Goal: Obtain resource: Download file/media

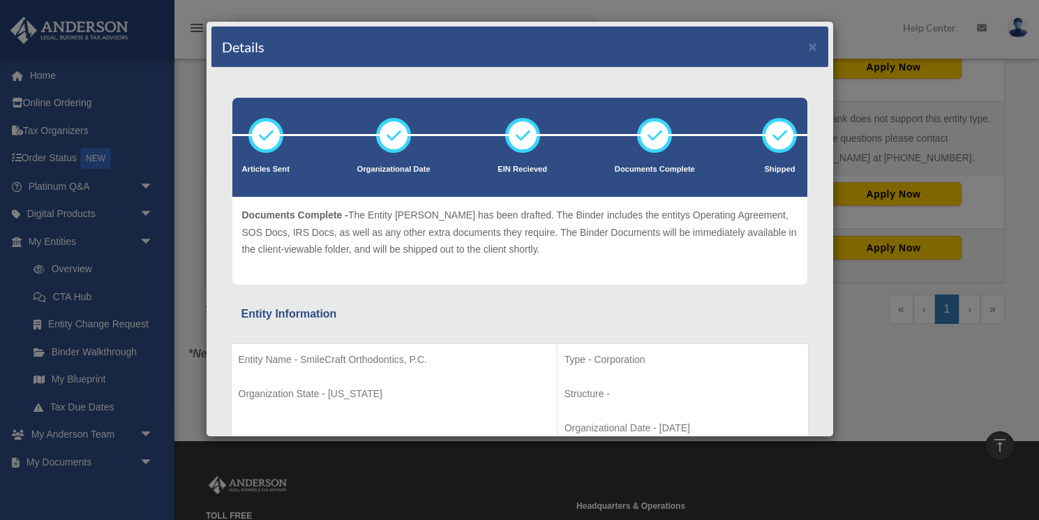
click at [868, 343] on div "Details × Articles Sent Organizational Date" at bounding box center [519, 260] width 1039 height 520
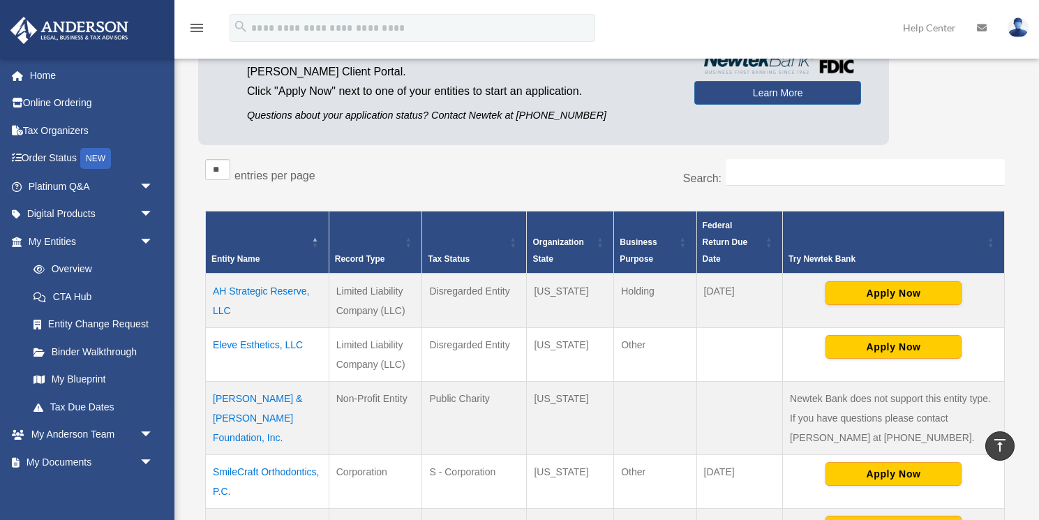
scroll to position [131, 0]
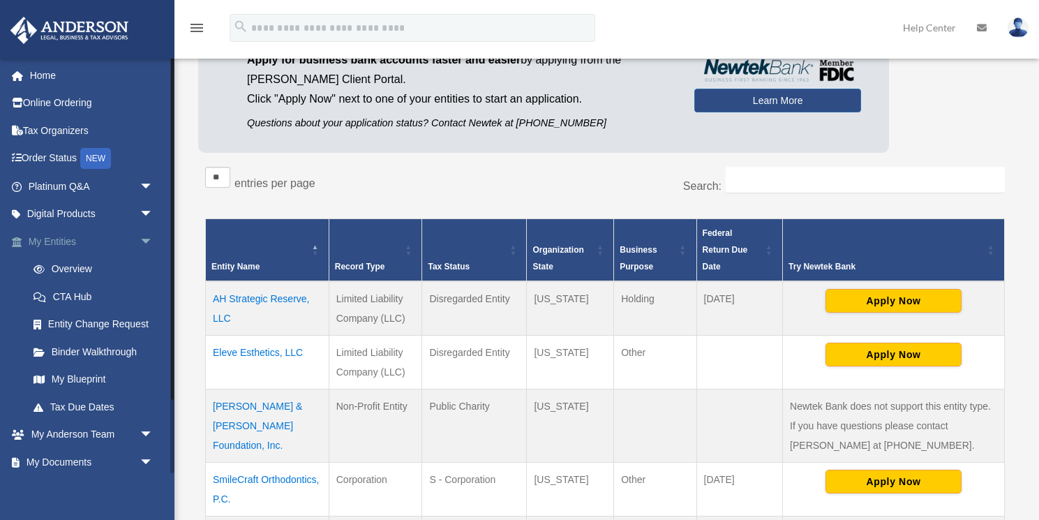
click at [38, 237] on link "My Entities arrow_drop_down" at bounding box center [92, 242] width 165 height 28
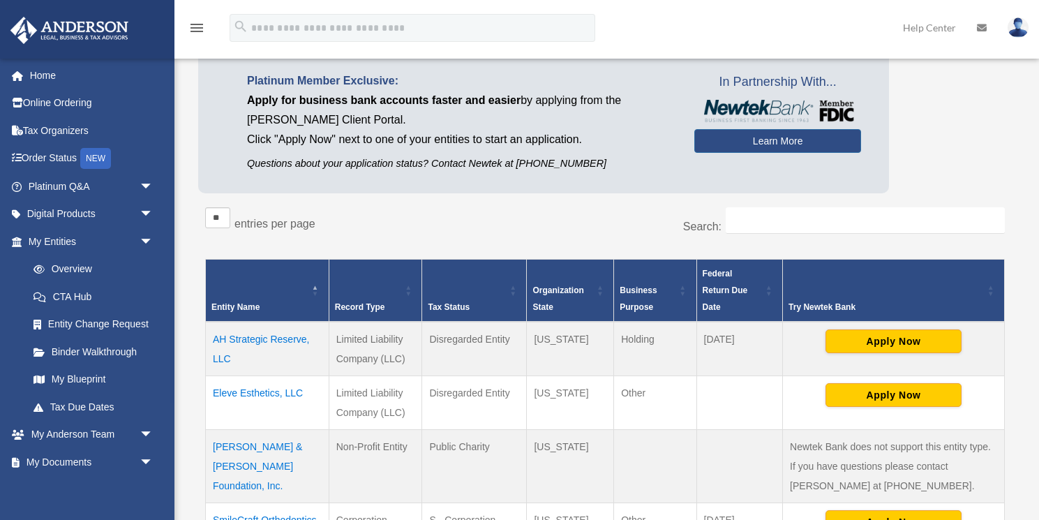
scroll to position [0, 0]
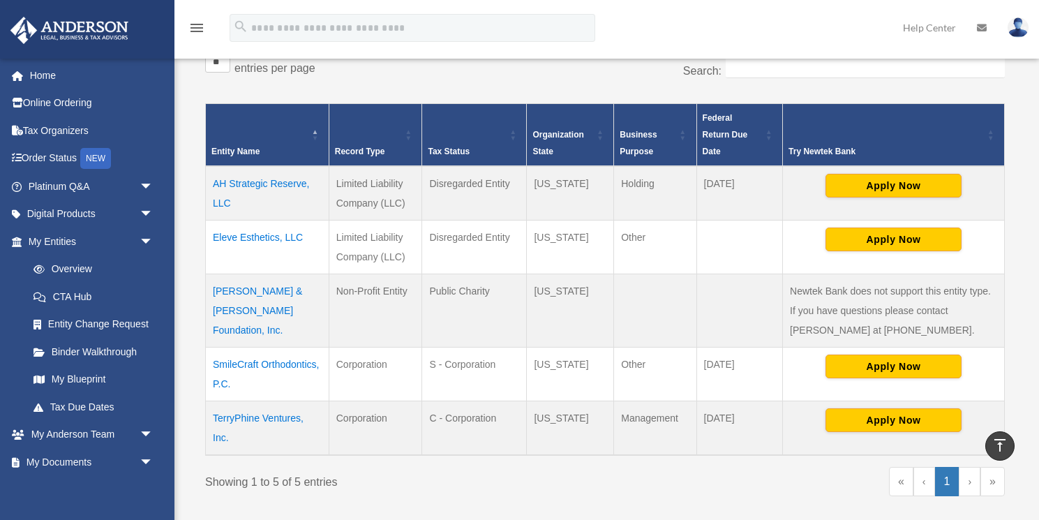
scroll to position [258, 0]
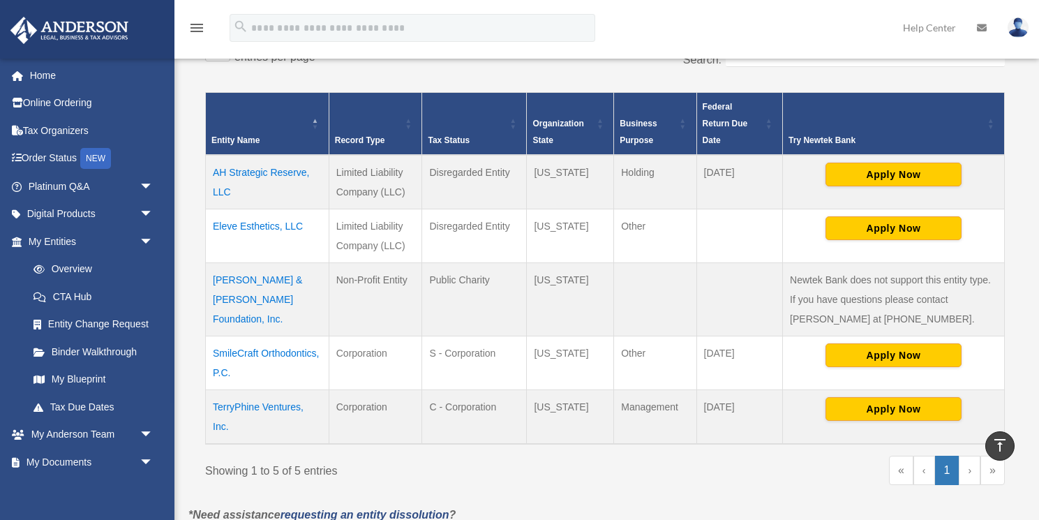
click at [276, 357] on td "SmileCraft Orthodontics, P.C." at bounding box center [268, 363] width 124 height 54
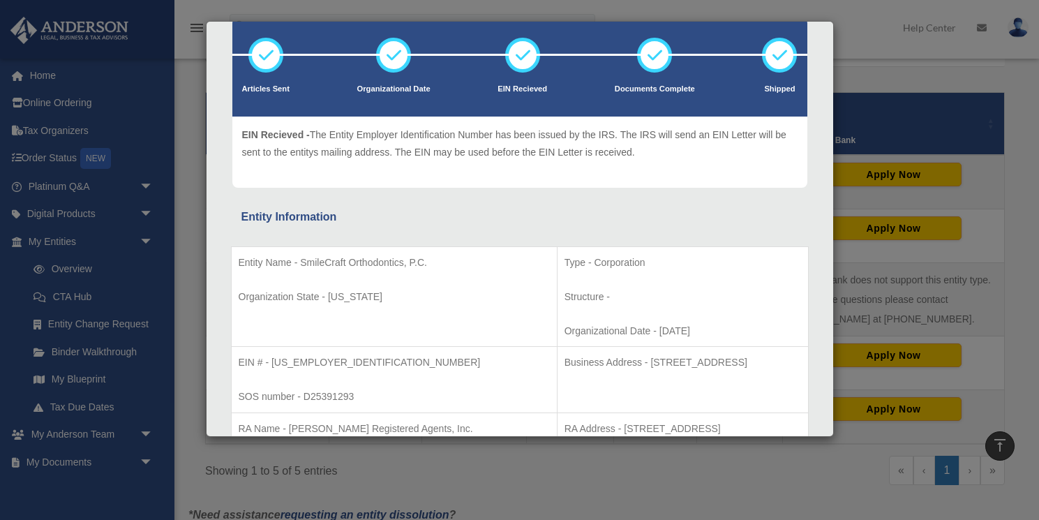
scroll to position [0, 0]
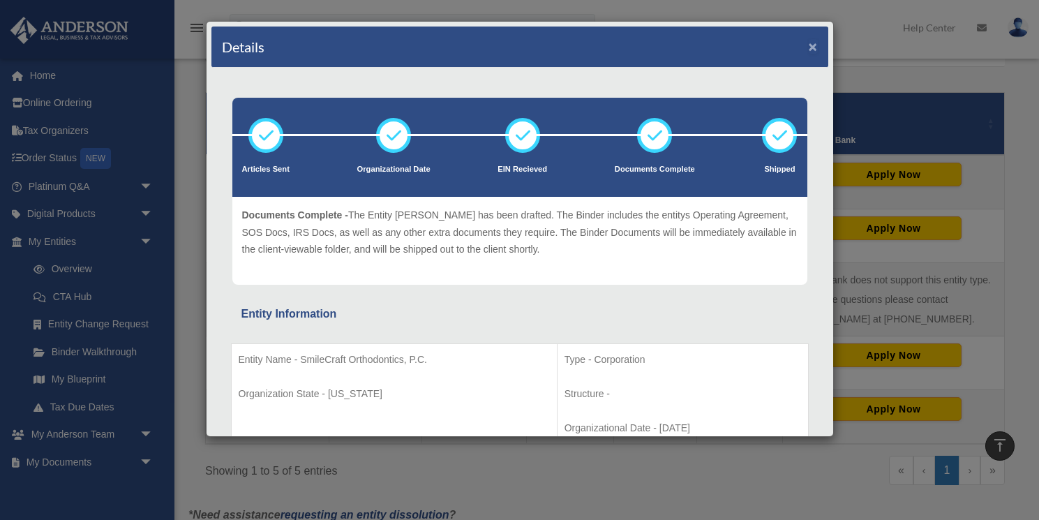
click at [809, 50] on button "×" at bounding box center [813, 46] width 9 height 15
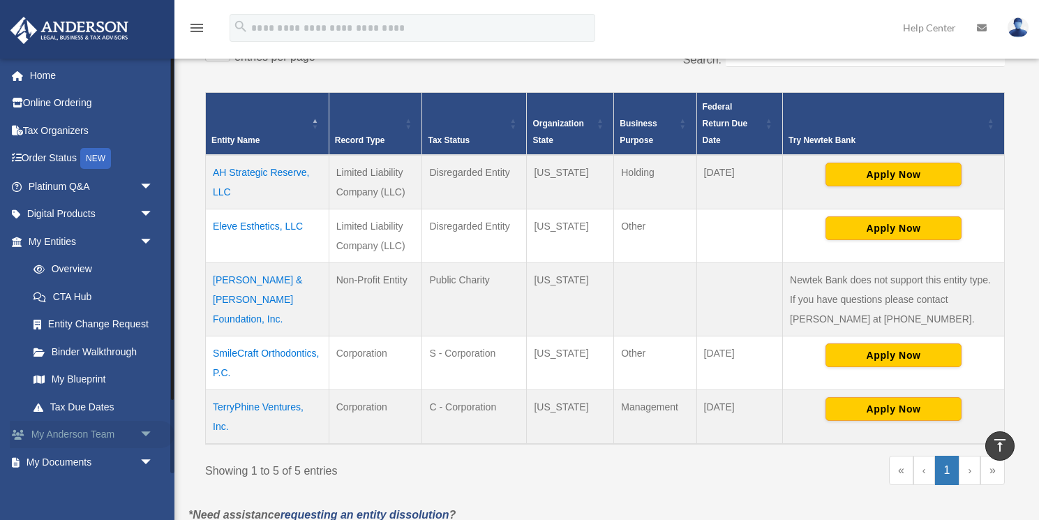
click at [140, 438] on span "arrow_drop_down" at bounding box center [154, 435] width 28 height 29
click at [148, 440] on span "arrow_drop_up" at bounding box center [154, 435] width 28 height 29
click at [78, 380] on link "My Blueprint" at bounding box center [97, 380] width 155 height 28
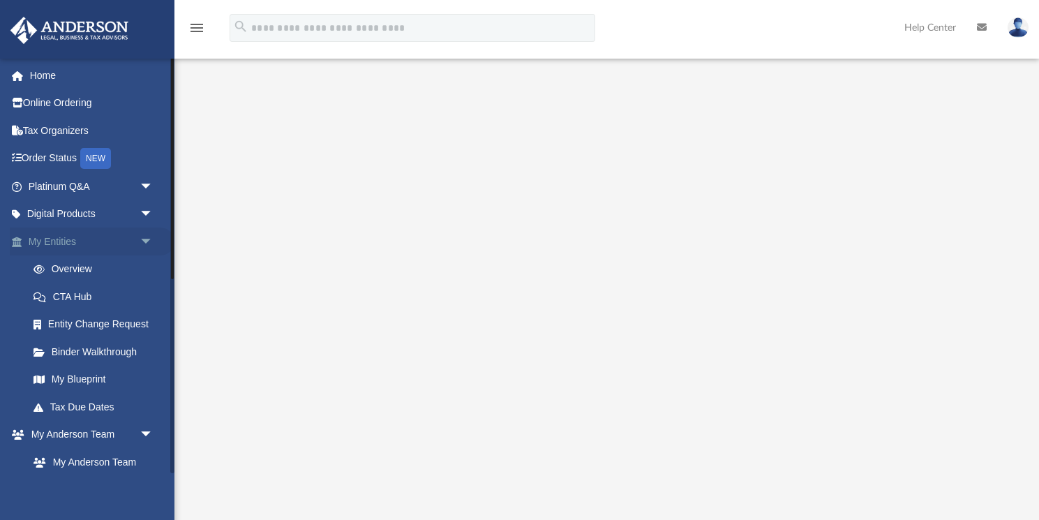
click at [142, 243] on span "arrow_drop_down" at bounding box center [154, 242] width 28 height 29
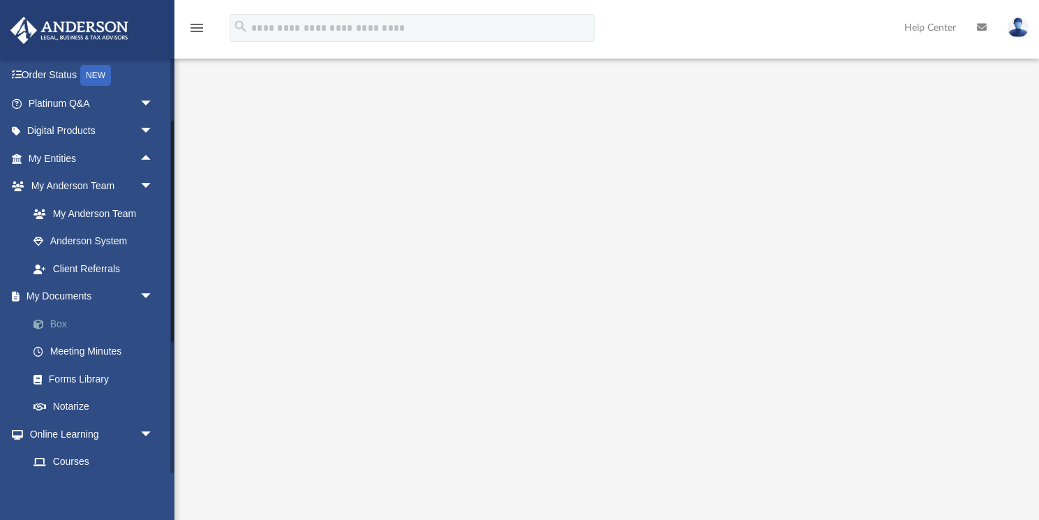
scroll to position [64, 0]
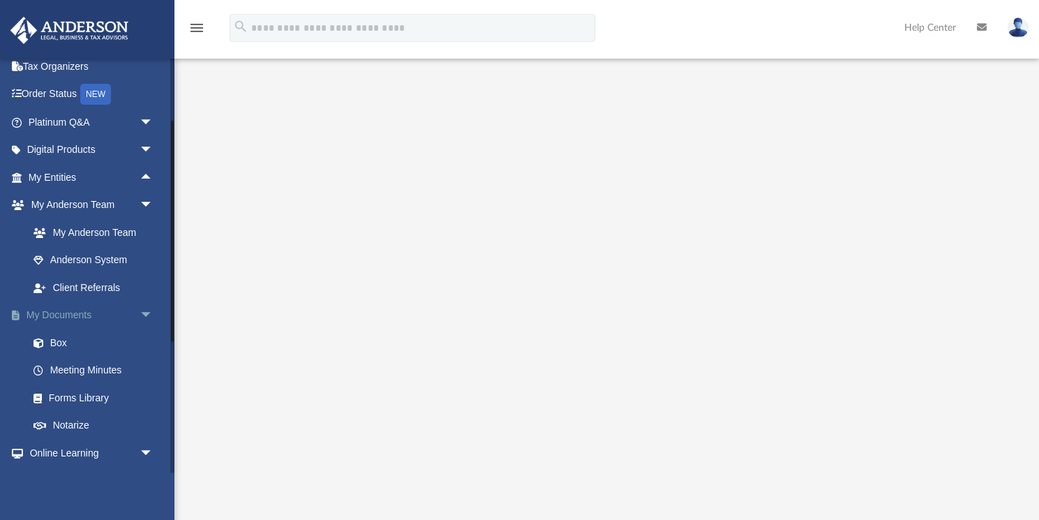
click at [108, 313] on link "My Documents arrow_drop_down" at bounding box center [92, 316] width 165 height 28
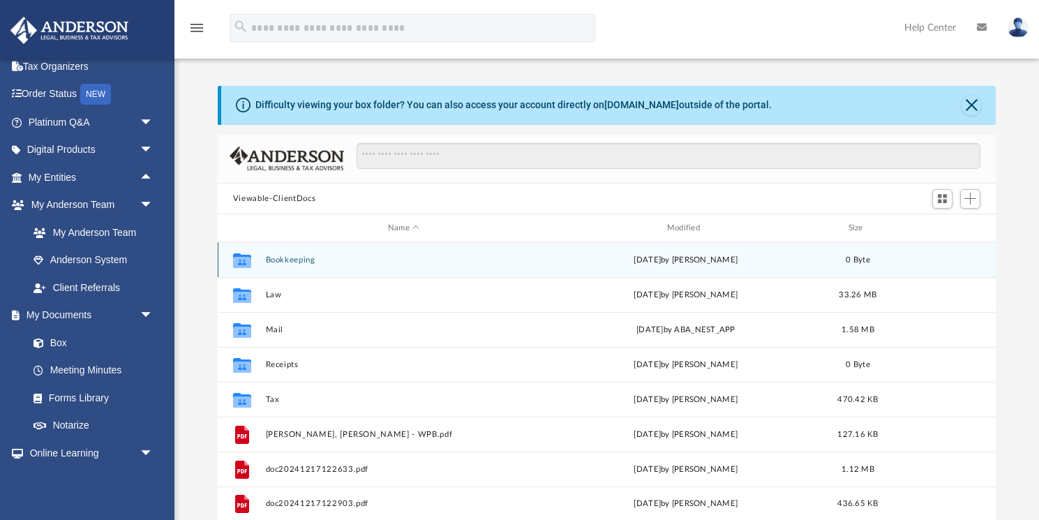
scroll to position [317, 778]
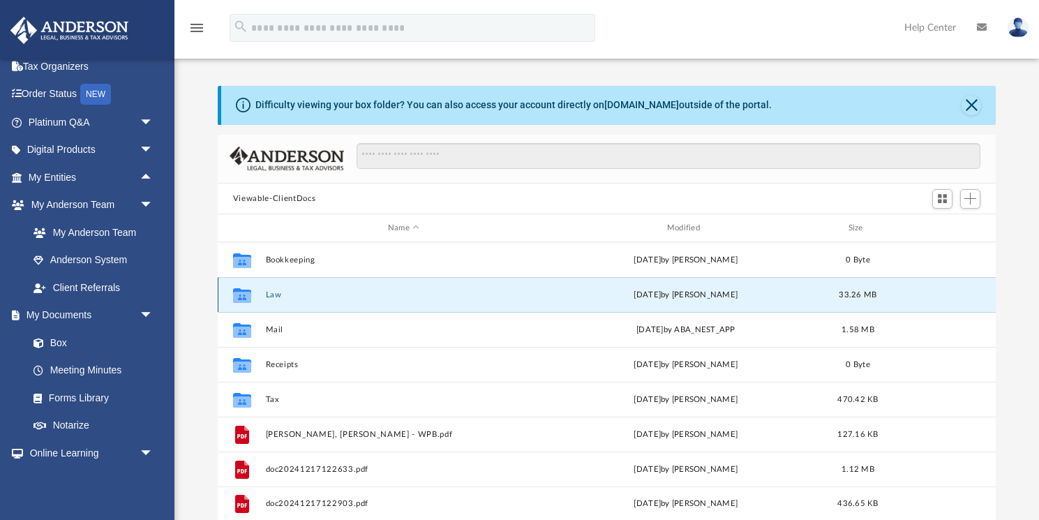
click at [275, 292] on button "Law" at bounding box center [403, 294] width 276 height 9
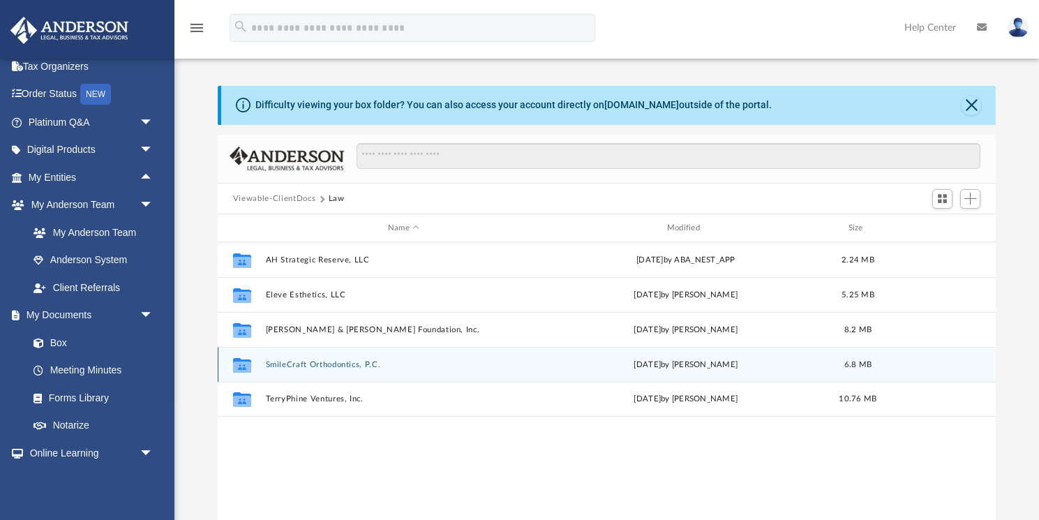
click at [315, 363] on button "SmileCraft Orthodontics, P.C." at bounding box center [403, 364] width 276 height 9
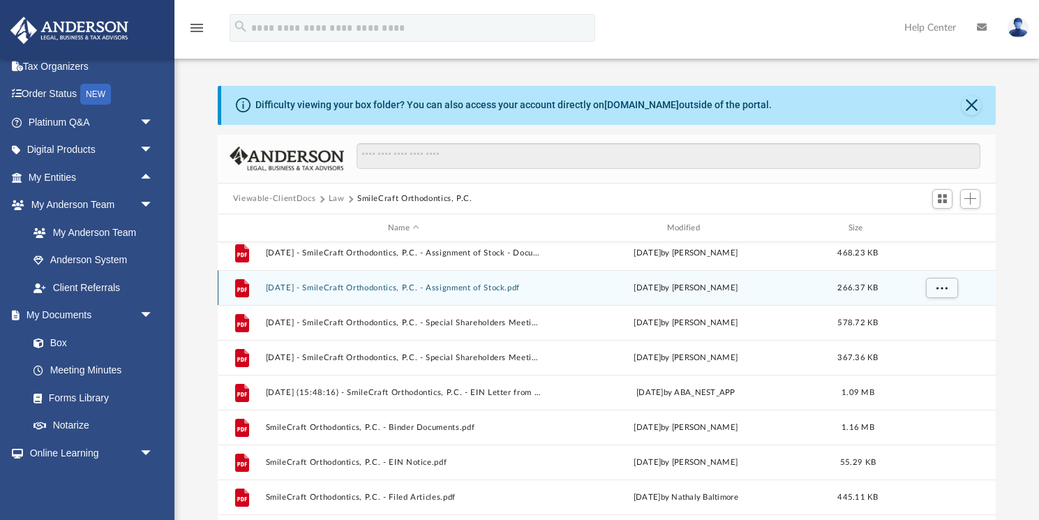
scroll to position [94, 0]
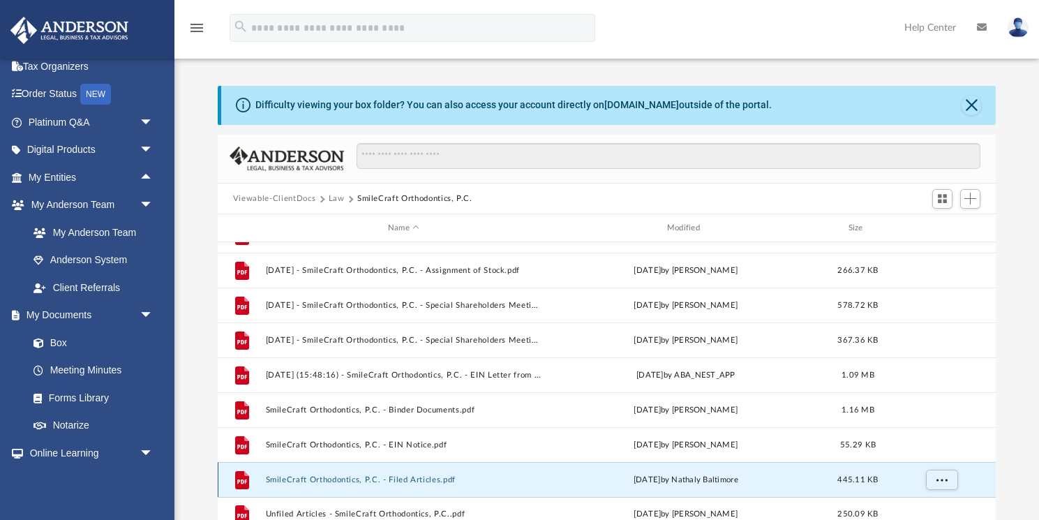
click at [361, 480] on button "SmileCraft Orthodontics, P.C. - Filed Articles.pdf" at bounding box center [403, 479] width 276 height 9
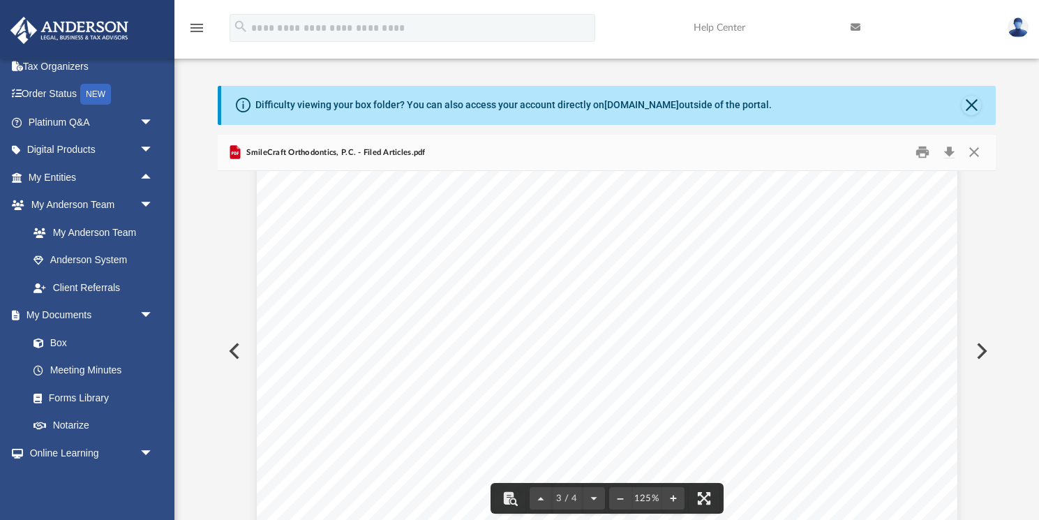
scroll to position [1821, 0]
click at [969, 147] on button "Close" at bounding box center [974, 153] width 25 height 22
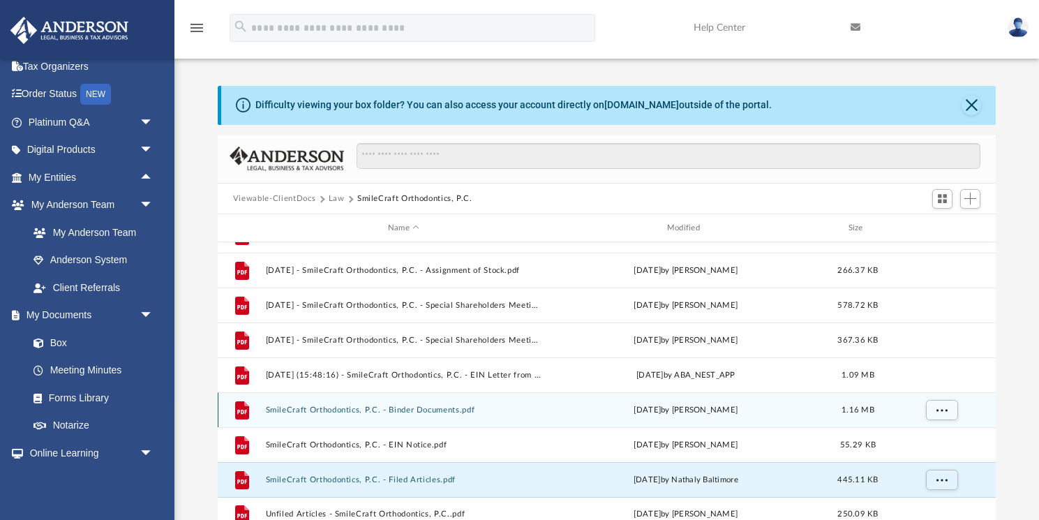
click at [424, 412] on button "SmileCraft Orthodontics, P.C. - Binder Documents.pdf" at bounding box center [403, 410] width 276 height 9
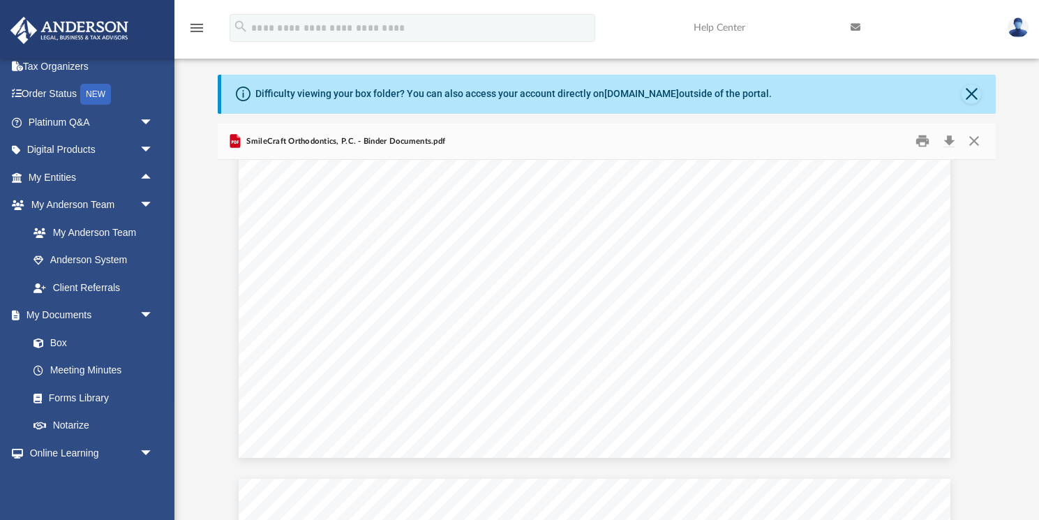
scroll to position [4649, 13]
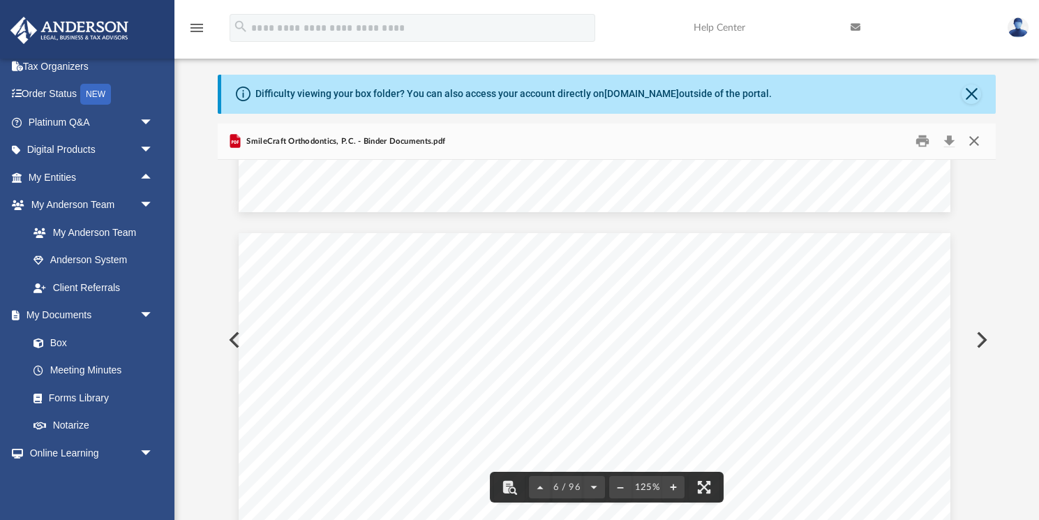
click at [976, 141] on button "Close" at bounding box center [974, 142] width 25 height 22
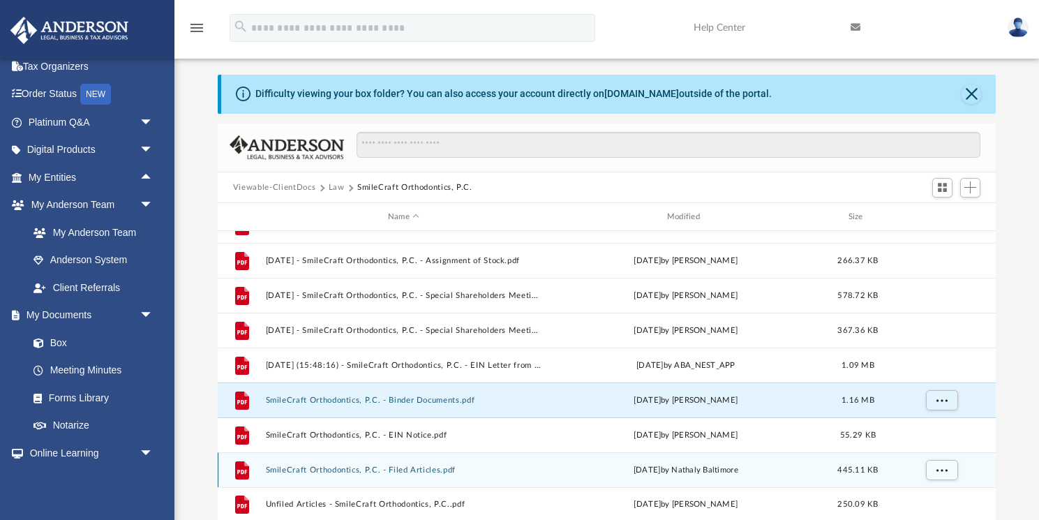
scroll to position [94, 0]
click at [419, 468] on button "SmileCraft Orthodontics, P.C. - Filed Articles.pdf" at bounding box center [403, 468] width 276 height 9
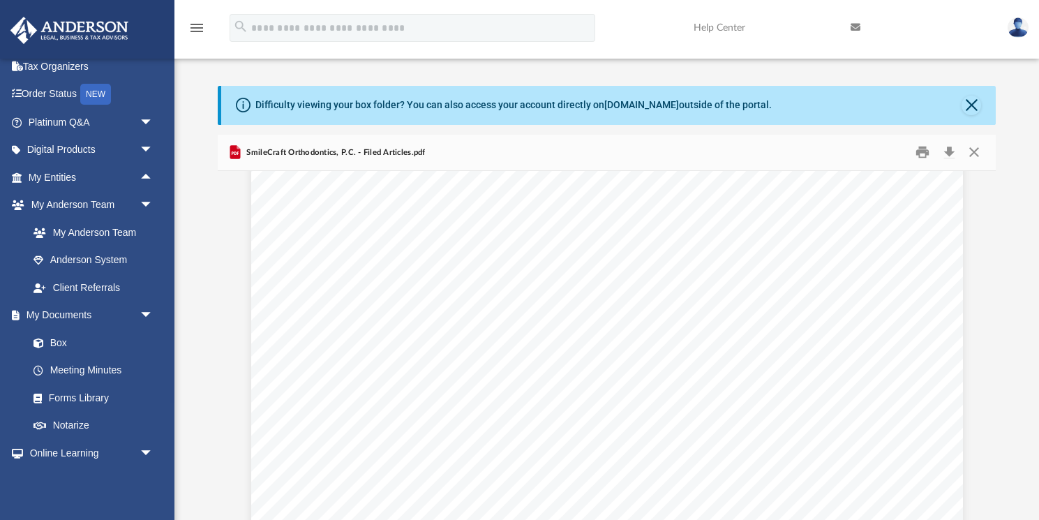
scroll to position [0, 0]
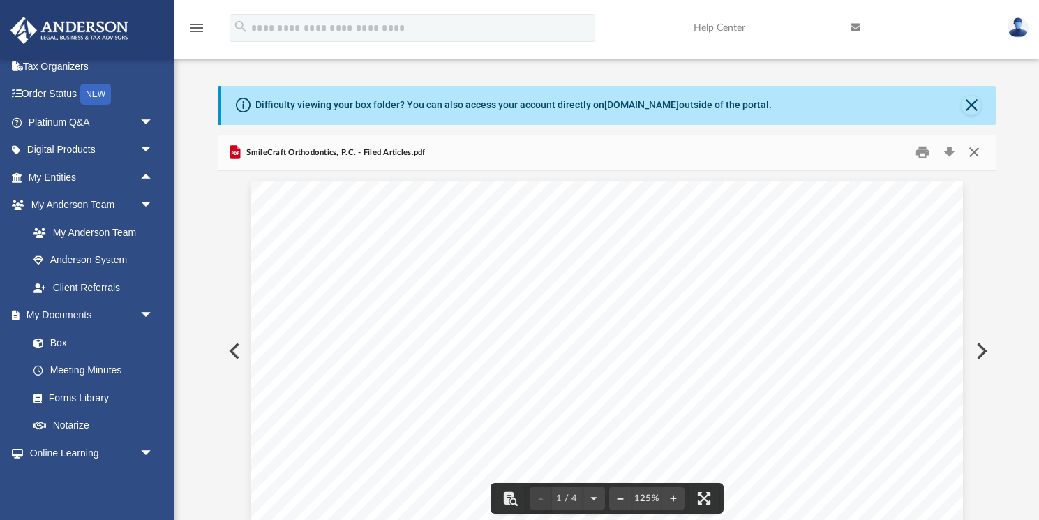
click at [972, 151] on button "Close" at bounding box center [974, 153] width 25 height 22
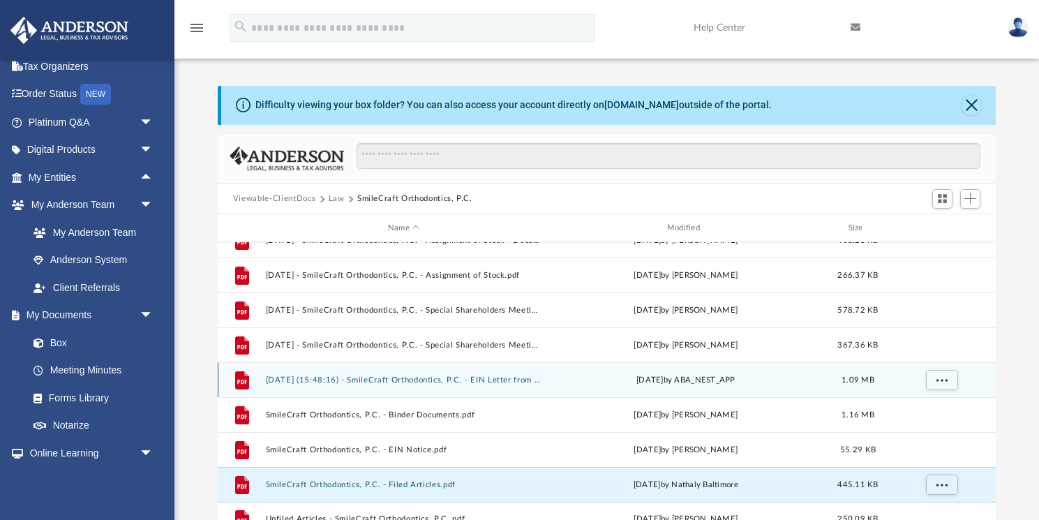
scroll to position [94, 0]
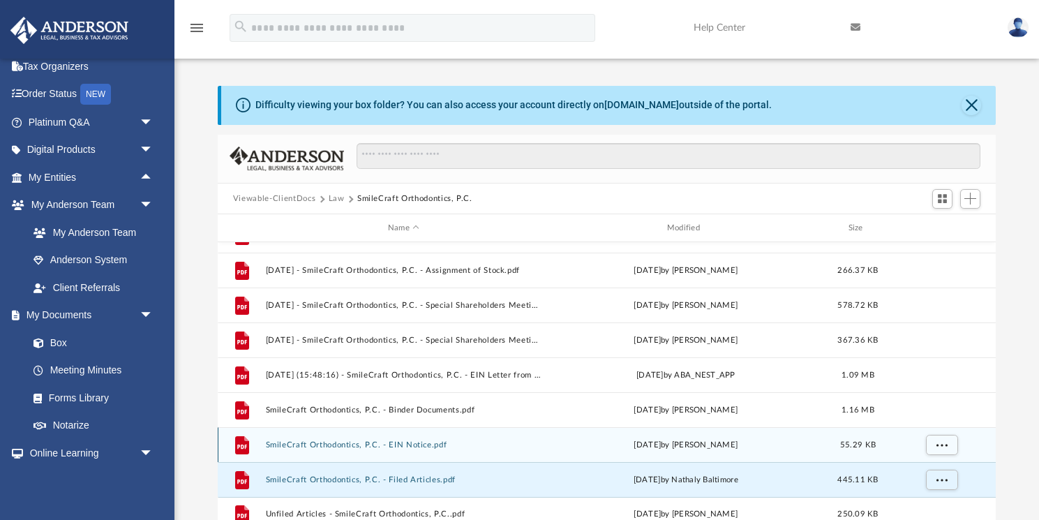
click at [393, 444] on button "SmileCraft Orthodontics, P.C. - EIN Notice.pdf" at bounding box center [403, 444] width 276 height 9
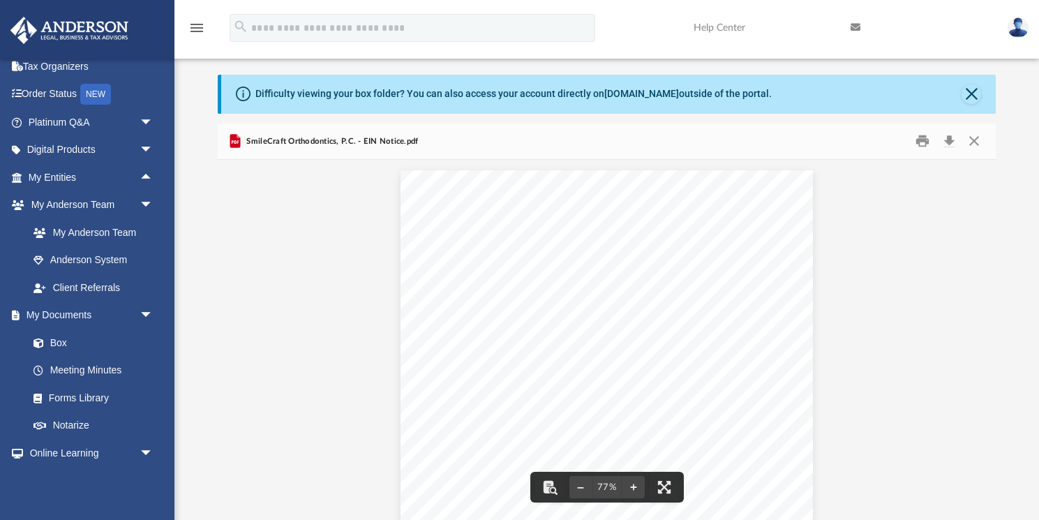
scroll to position [17, 0]
click at [974, 138] on button "Close" at bounding box center [974, 142] width 25 height 22
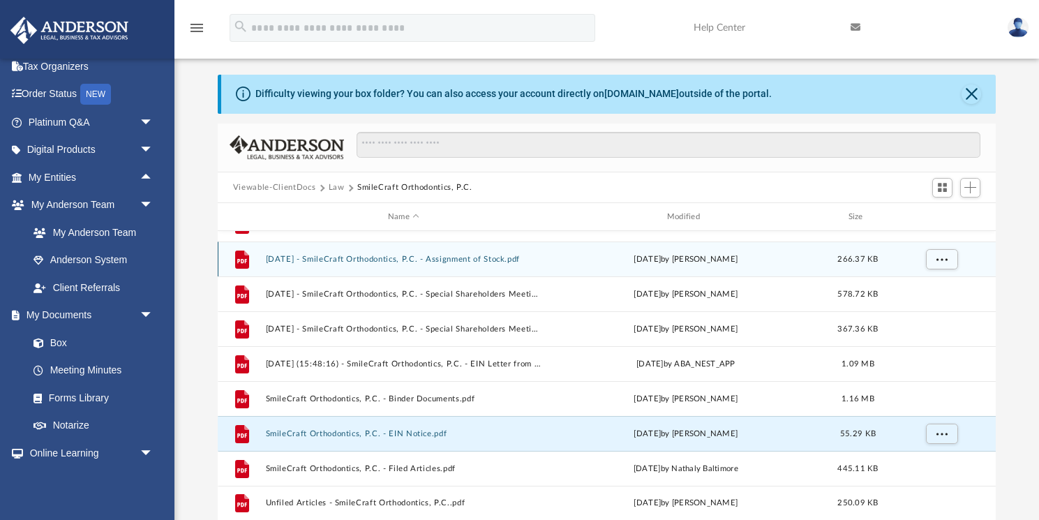
scroll to position [0, 0]
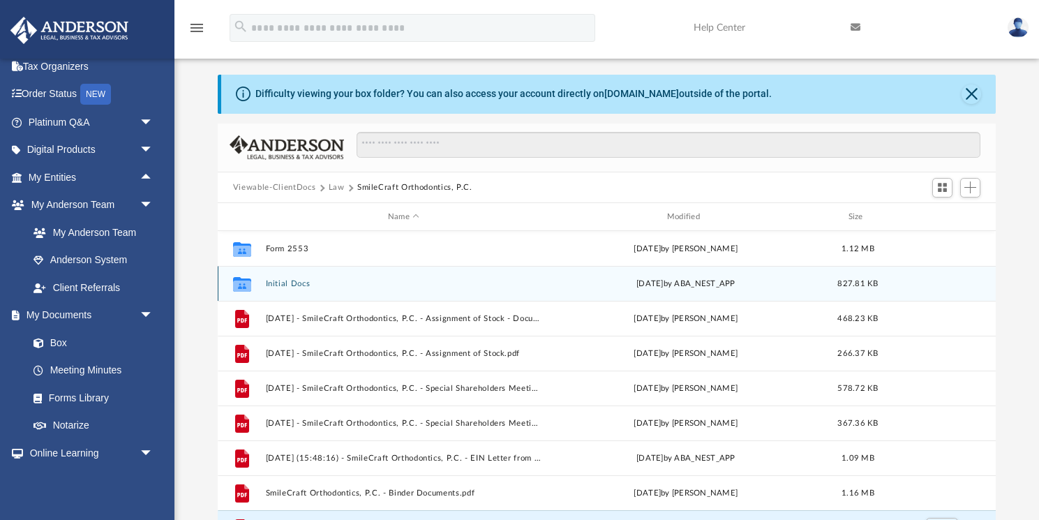
click at [286, 279] on button "Initial Docs" at bounding box center [403, 283] width 276 height 9
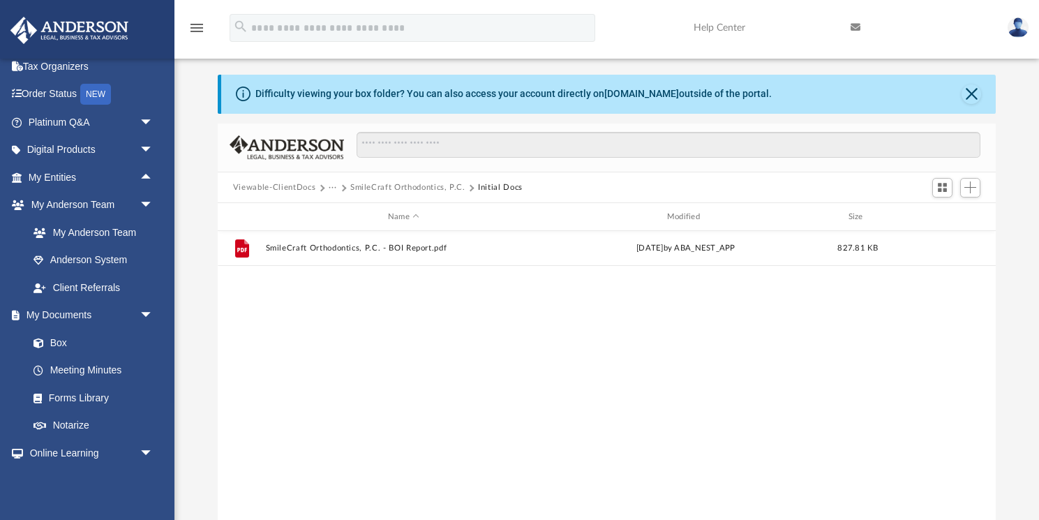
click at [457, 188] on button "SmileCraft Orthodontics, P.C." at bounding box center [407, 187] width 115 height 13
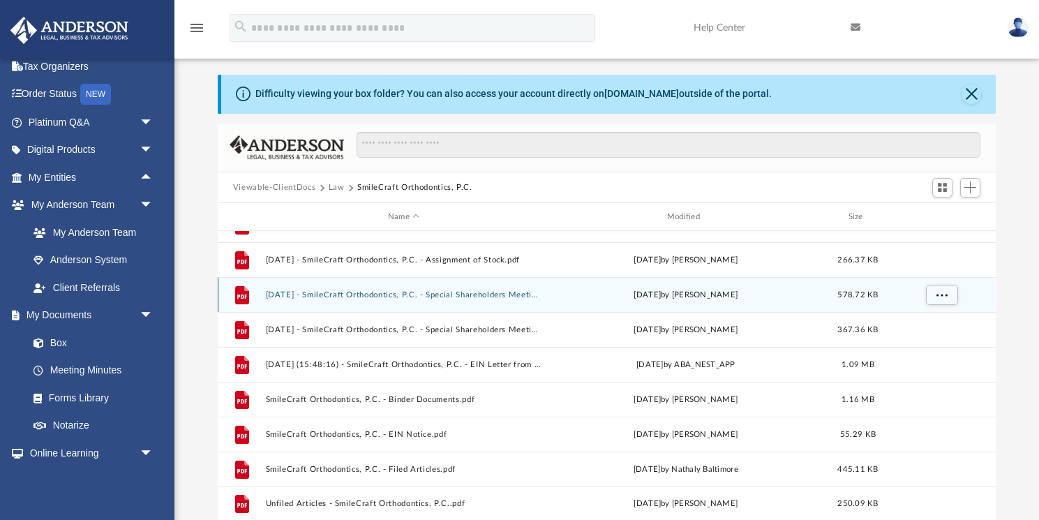
scroll to position [94, 0]
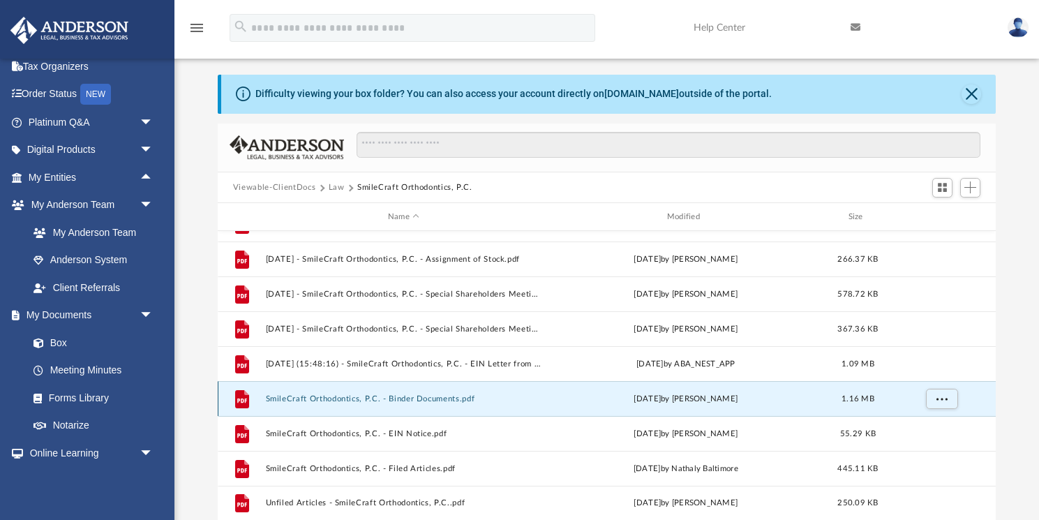
click at [432, 399] on button "SmileCraft Orthodontics, P.C. - Binder Documents.pdf" at bounding box center [403, 398] width 276 height 9
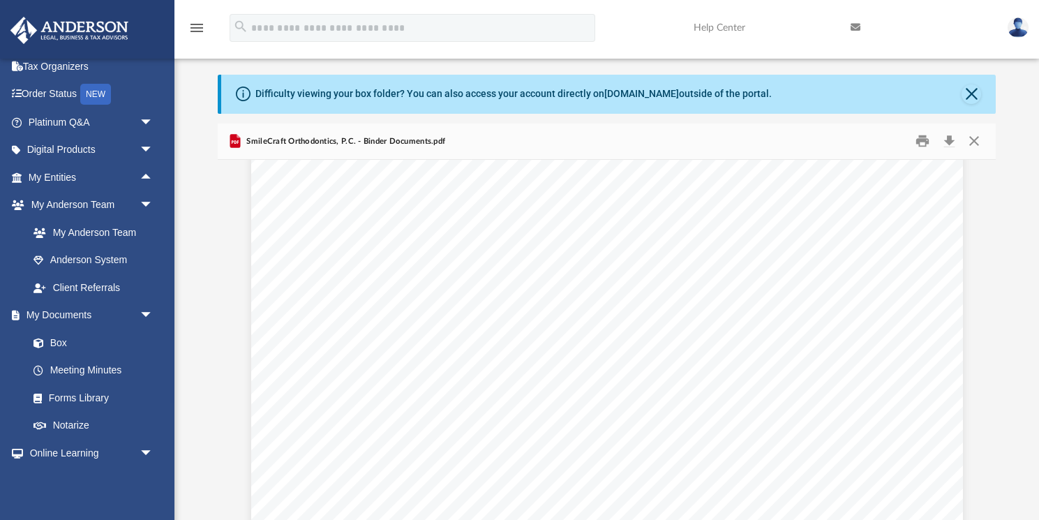
scroll to position [3218, 1]
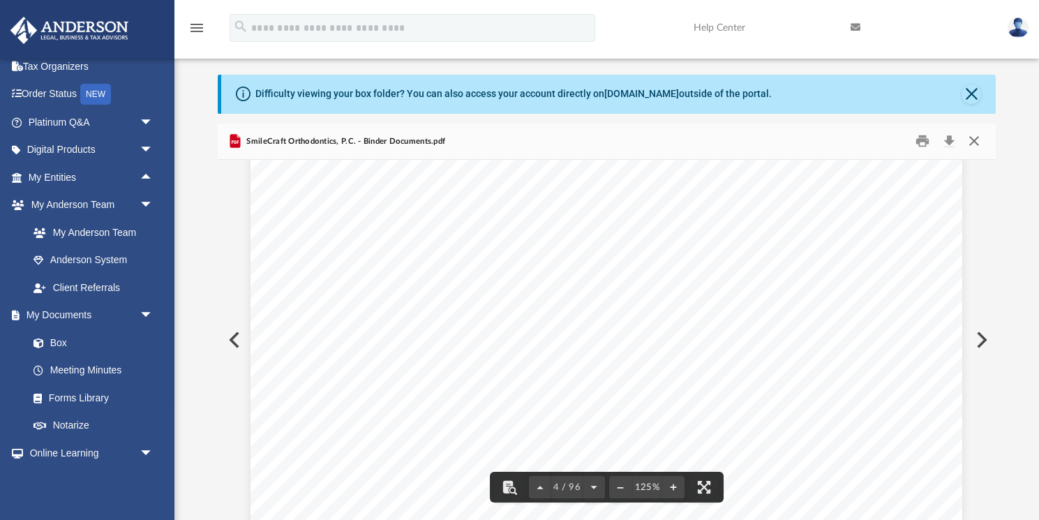
click at [978, 138] on button "Close" at bounding box center [974, 142] width 25 height 22
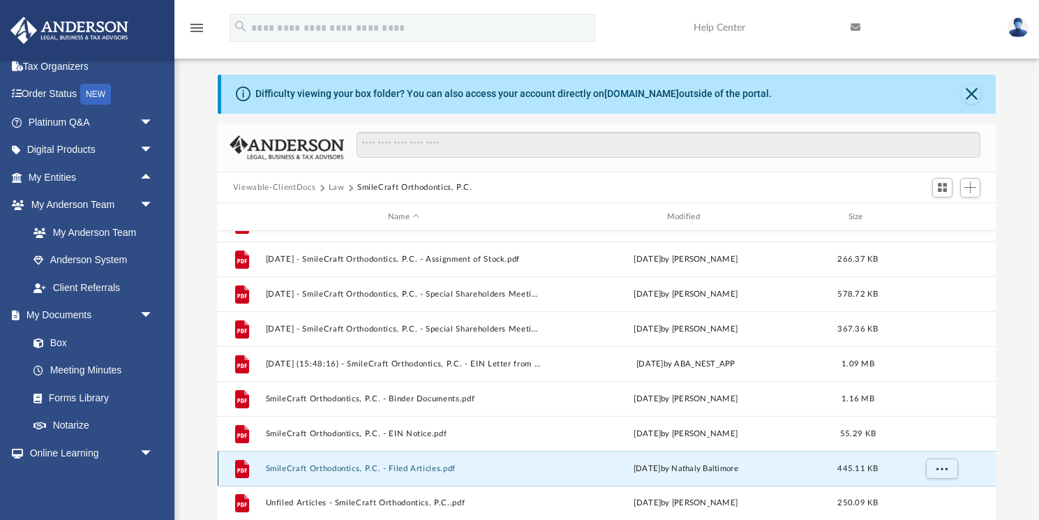
click at [401, 470] on button "SmileCraft Orthodontics, P.C. - Filed Articles.pdf" at bounding box center [403, 468] width 276 height 9
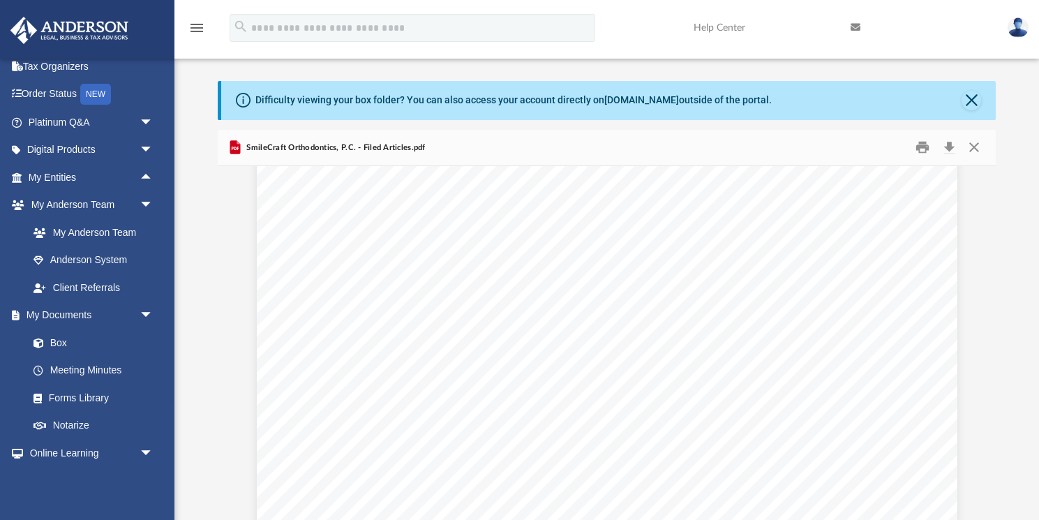
scroll to position [2338, 0]
